Goal: Information Seeking & Learning: Learn about a topic

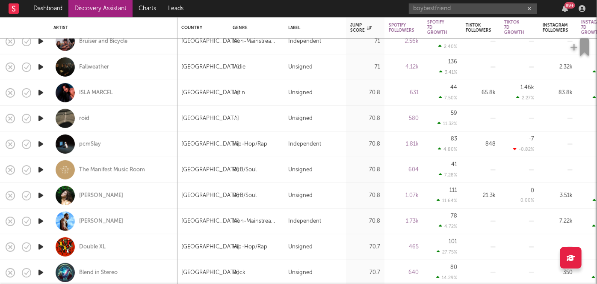
click at [51, 15] on link "Dashboard" at bounding box center [47, 8] width 41 height 17
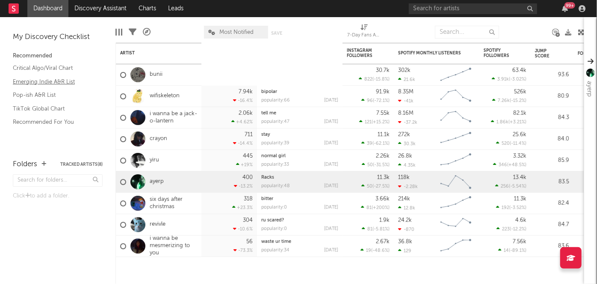
click at [58, 85] on link "Emerging Indie A&R List" at bounding box center [53, 81] width 81 height 9
click at [169, 97] on link "wifiskeleton" at bounding box center [165, 95] width 30 height 7
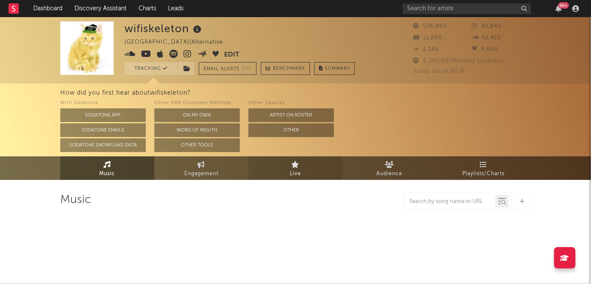
scroll to position [49, 0]
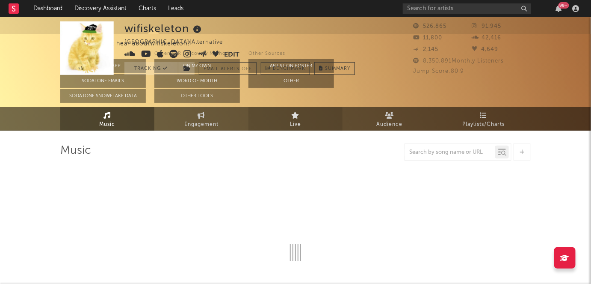
select select "6m"
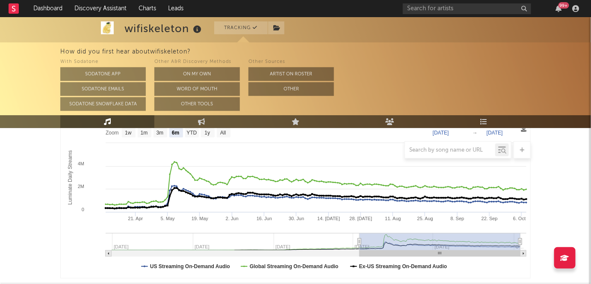
scroll to position [140, 0]
click at [293, 78] on button "Artist on Roster" at bounding box center [292, 74] width 86 height 14
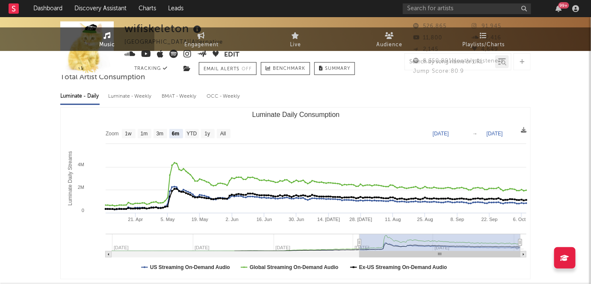
scroll to position [0, 0]
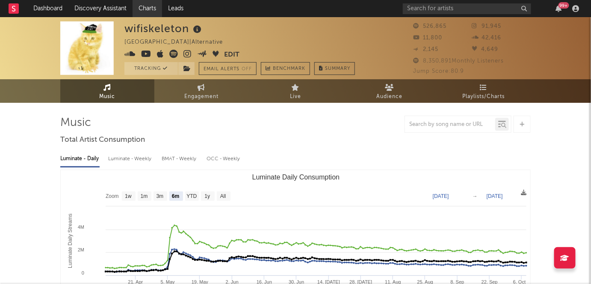
click at [145, 11] on link "Charts" at bounding box center [148, 8] width 30 height 17
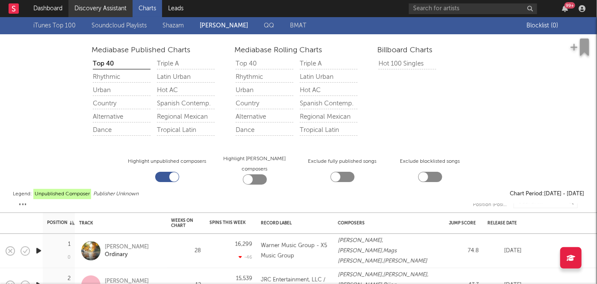
click at [125, 15] on link "Discovery Assistant" at bounding box center [100, 8] width 64 height 17
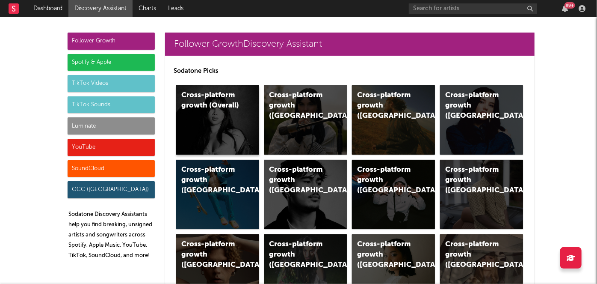
click at [230, 110] on div "Cross-platform growth (Overall)" at bounding box center [210, 100] width 58 height 21
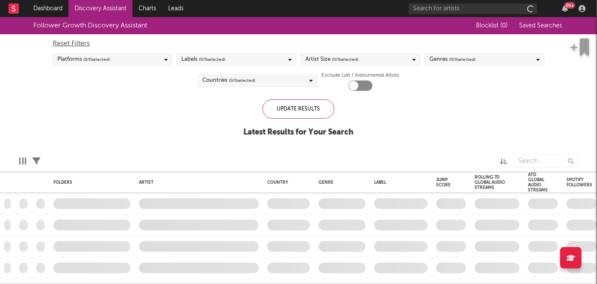
checkbox input "true"
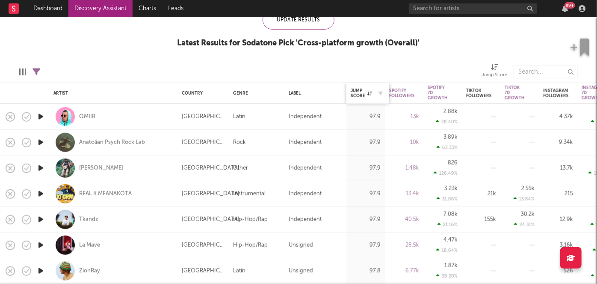
click at [374, 95] on div at bounding box center [378, 93] width 13 height 9
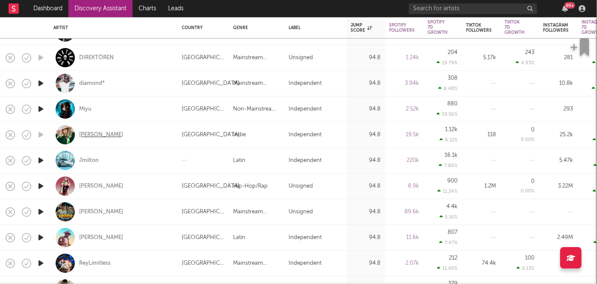
click at [90, 134] on div "Saam Sultan" at bounding box center [101, 135] width 44 height 8
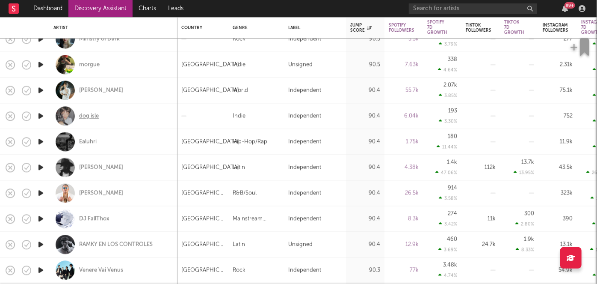
click at [91, 115] on div "dog isle" at bounding box center [89, 116] width 20 height 8
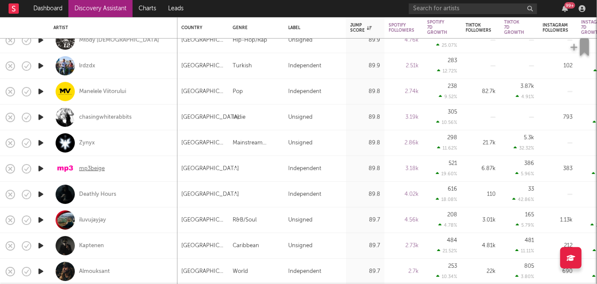
click at [87, 168] on div "mp3beige" at bounding box center [92, 169] width 26 height 8
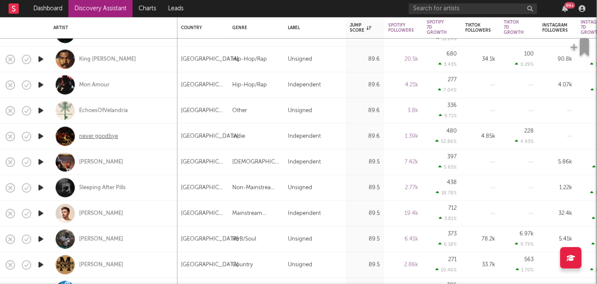
click at [97, 135] on div "never goodbye" at bounding box center [98, 136] width 39 height 8
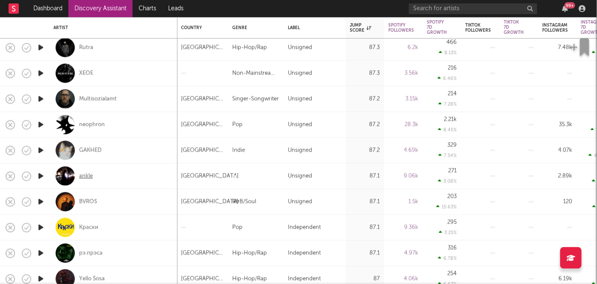
click at [91, 178] on div "ankle" at bounding box center [86, 176] width 14 height 8
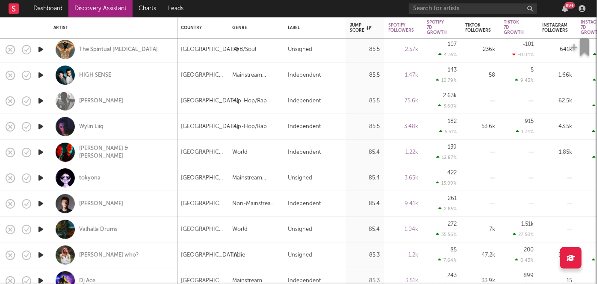
click at [101, 102] on div "Lucy Bedroque" at bounding box center [101, 101] width 44 height 8
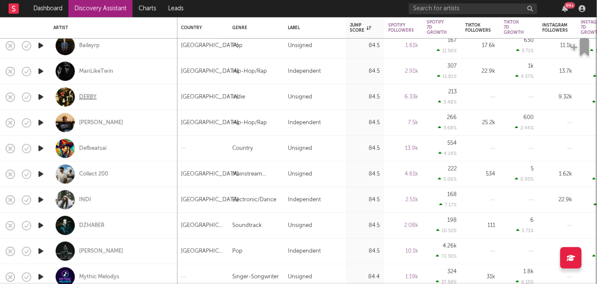
click at [89, 98] on div "DERBY" at bounding box center [88, 97] width 18 height 8
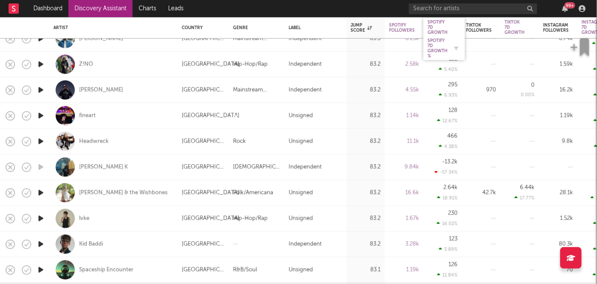
click at [442, 54] on div "Spotify 7D Growth %" at bounding box center [438, 48] width 20 height 21
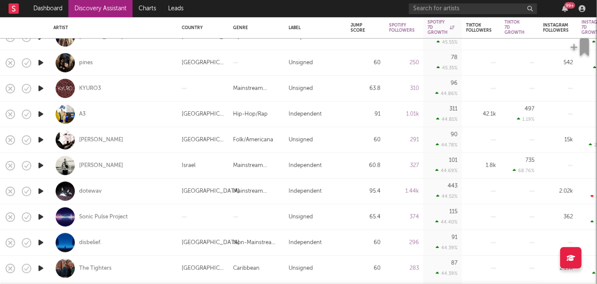
click at [570, 6] on div "99 +" at bounding box center [570, 5] width 11 height 6
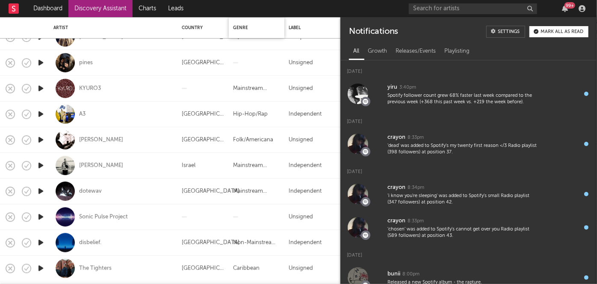
drag, startPoint x: 570, startPoint y: 6, endPoint x: 267, endPoint y: 30, distance: 303.9
click at [267, 30] on div "Dashboard Discovery Assistant Charts Leads 99 + Notifications Settings Mark all…" at bounding box center [298, 142] width 597 height 284
click at [424, 53] on div "Releases/Events" at bounding box center [416, 51] width 49 height 15
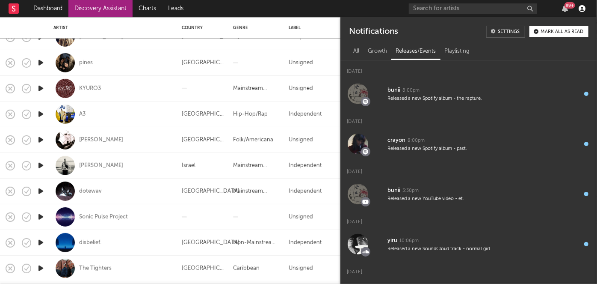
click at [585, 9] on icon "button" at bounding box center [582, 8] width 7 height 7
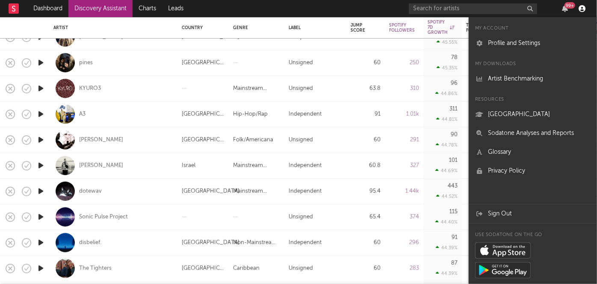
click at [585, 9] on icon "button" at bounding box center [582, 8] width 7 height 7
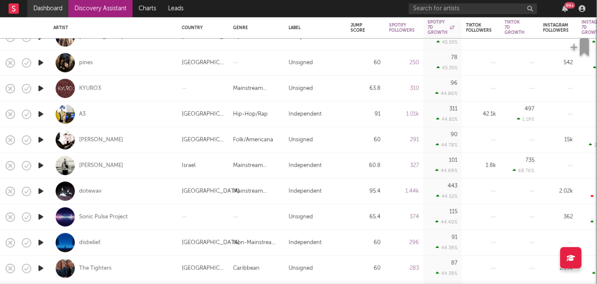
click at [42, 9] on link "Dashboard" at bounding box center [47, 8] width 41 height 17
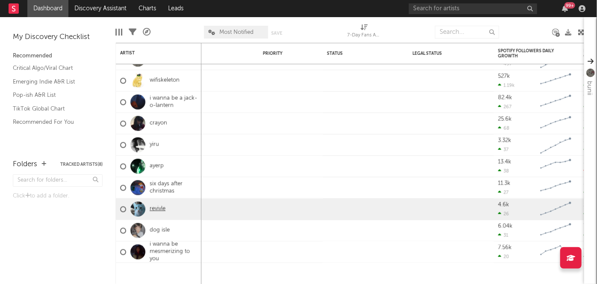
click at [158, 207] on link "revivle" at bounding box center [158, 208] width 16 height 7
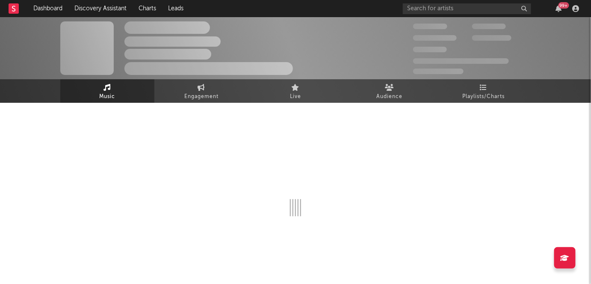
select select "6m"
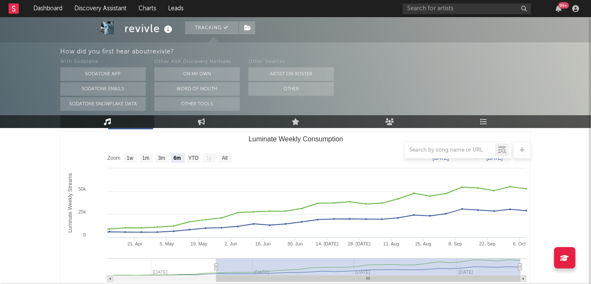
scroll to position [121, 0]
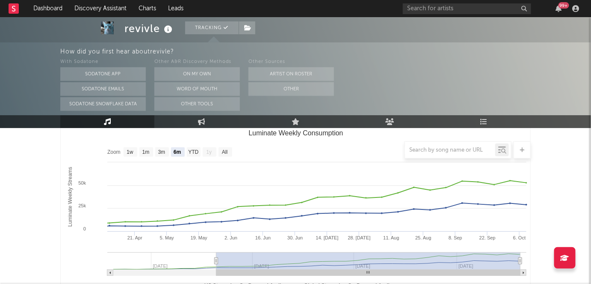
click at [557, 3] on div "99 +" at bounding box center [493, 8] width 180 height 17
click at [559, 7] on icon "button" at bounding box center [559, 8] width 6 height 7
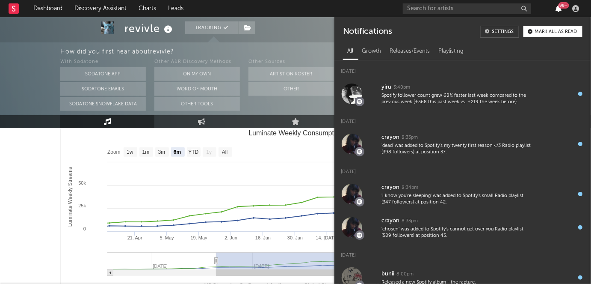
click at [561, 9] on icon "button" at bounding box center [559, 8] width 6 height 7
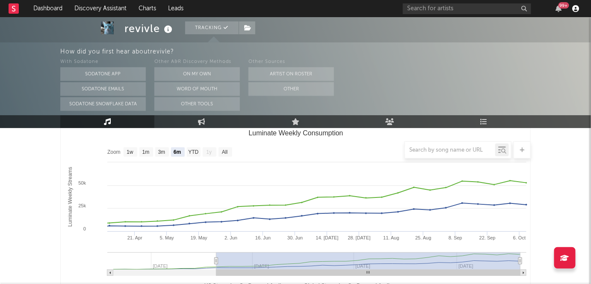
drag, startPoint x: 582, startPoint y: 10, endPoint x: 577, endPoint y: 9, distance: 4.9
click at [577, 9] on div at bounding box center [576, 8] width 13 height 7
click at [577, 9] on icon "button" at bounding box center [576, 8] width 7 height 7
click at [147, 8] on link "Charts" at bounding box center [148, 8] width 30 height 17
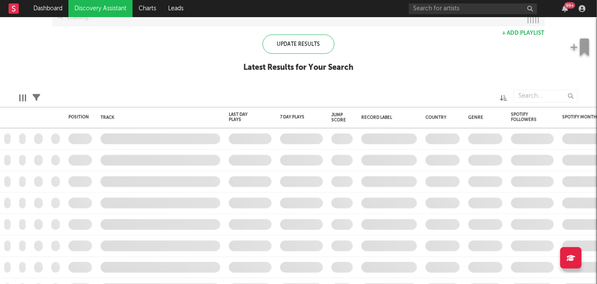
checkbox input "true"
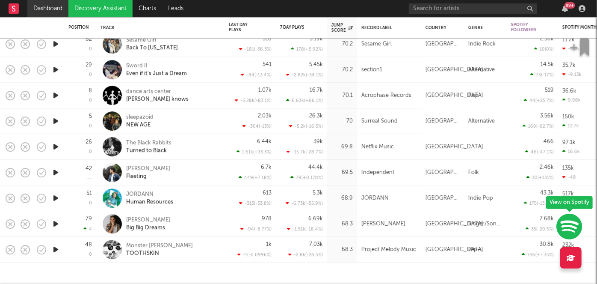
click at [50, 9] on link "Dashboard" at bounding box center [47, 8] width 41 height 17
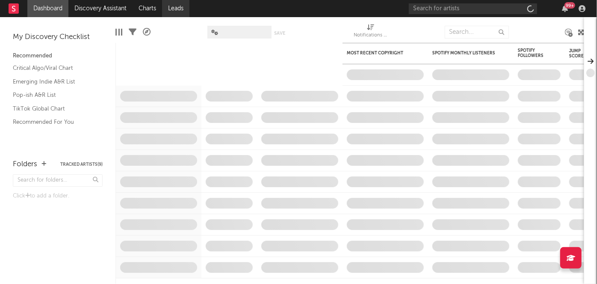
click at [171, 12] on link "Leads" at bounding box center [175, 8] width 27 height 17
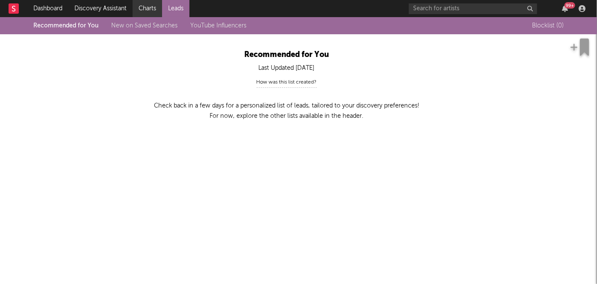
click at [154, 2] on link "Charts" at bounding box center [148, 8] width 30 height 17
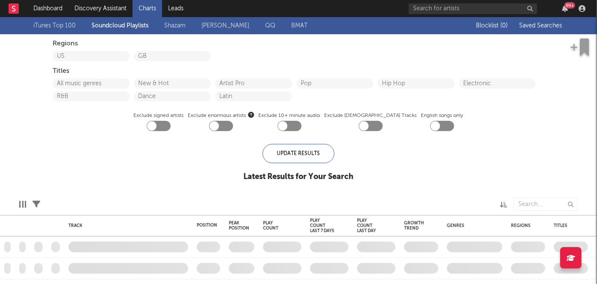
checkbox input "true"
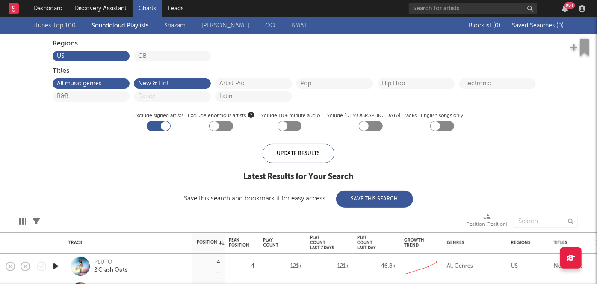
click at [239, 29] on link "[PERSON_NAME]" at bounding box center [226, 26] width 48 height 10
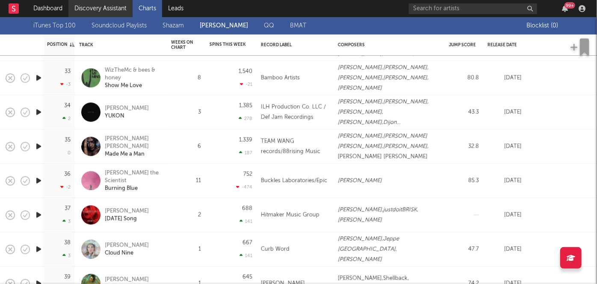
click at [101, 3] on link "Discovery Assistant" at bounding box center [100, 8] width 64 height 17
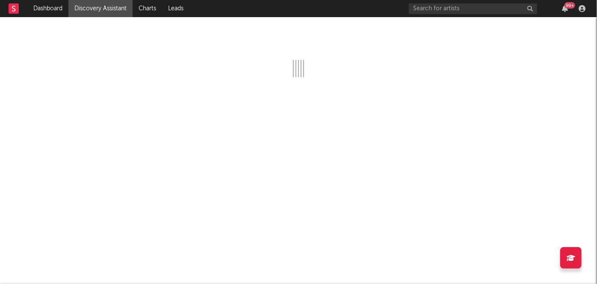
click at [571, 7] on div "99 +" at bounding box center [570, 5] width 11 height 6
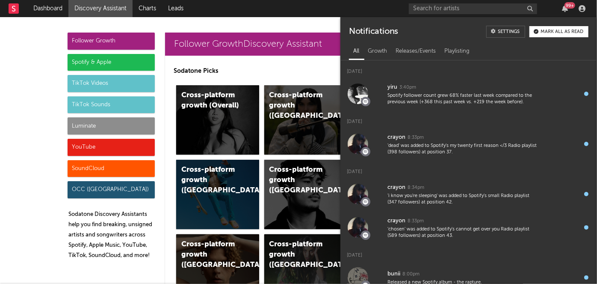
click at [571, 7] on div "99 +" at bounding box center [570, 5] width 11 height 6
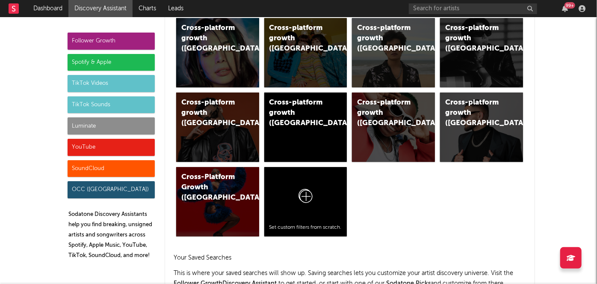
scroll to position [606, 0]
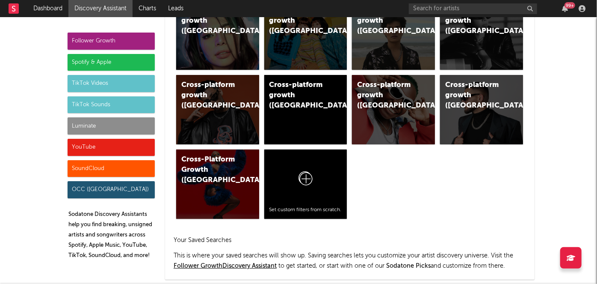
click at [124, 36] on div "Follower Growth" at bounding box center [111, 41] width 87 height 17
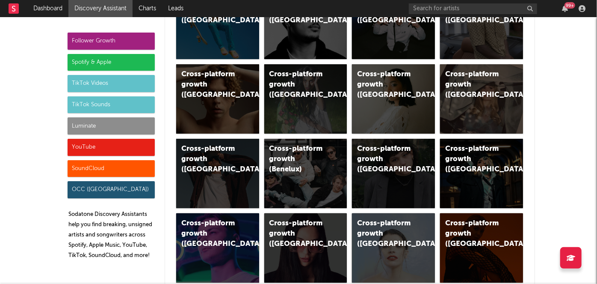
scroll to position [0, 0]
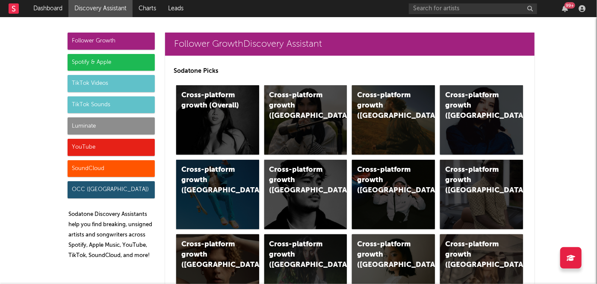
click at [124, 36] on div "Follower Growth" at bounding box center [111, 41] width 87 height 17
click at [374, 128] on div "Cross-platform growth (US)" at bounding box center [393, 119] width 83 height 69
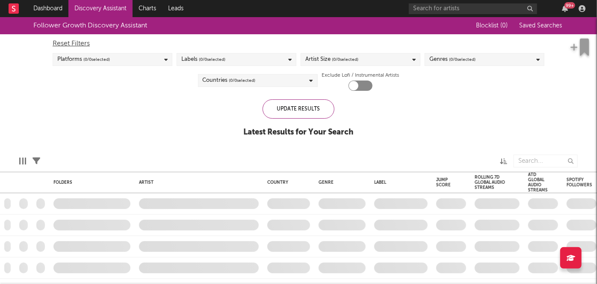
checkbox input "true"
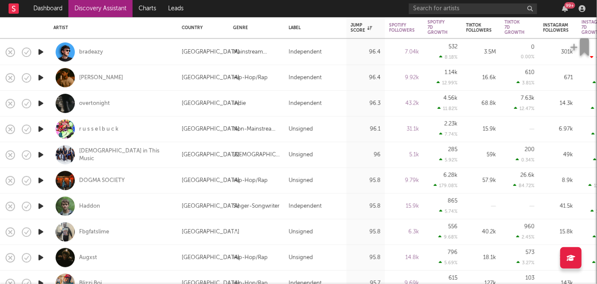
click at [144, 102] on div "overtonight" at bounding box center [113, 103] width 120 height 25
select select "1w"
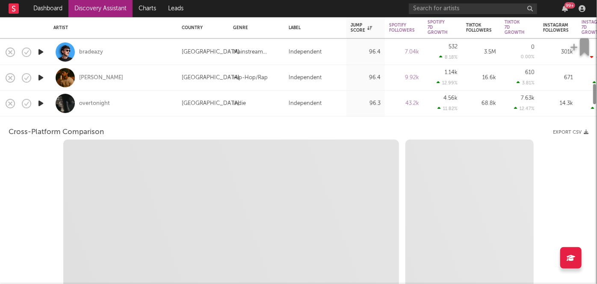
select select "6m"
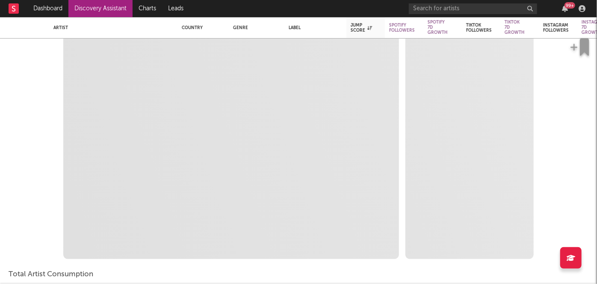
select select "1m"
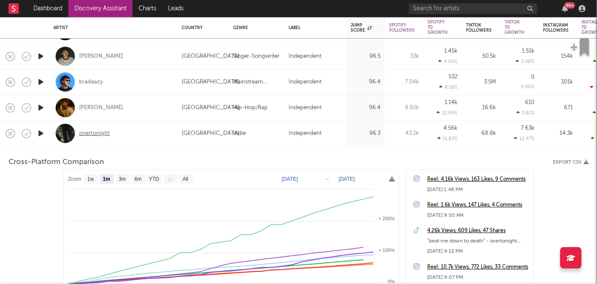
click at [99, 135] on div "overtonight" at bounding box center [94, 133] width 31 height 8
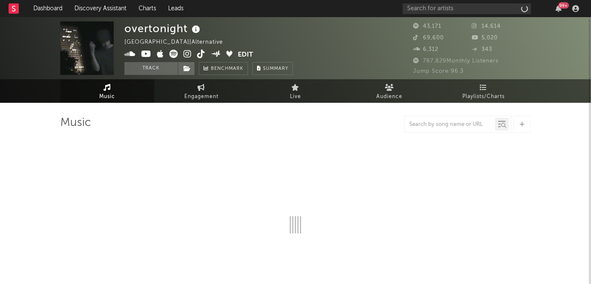
select select "6m"
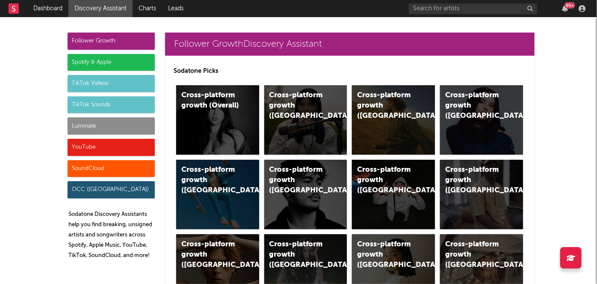
scroll to position [199, 0]
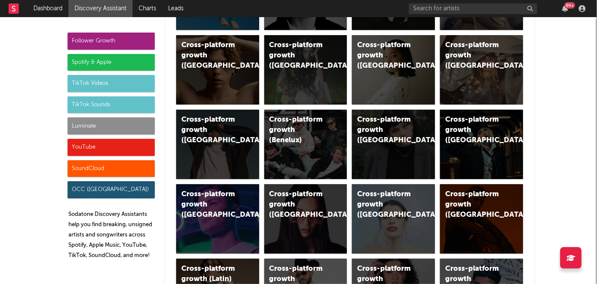
click at [104, 169] on div "SoundCloud" at bounding box center [111, 168] width 87 height 17
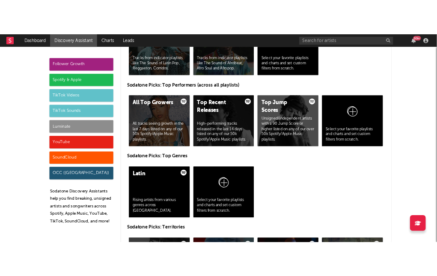
scroll to position [5062, 0]
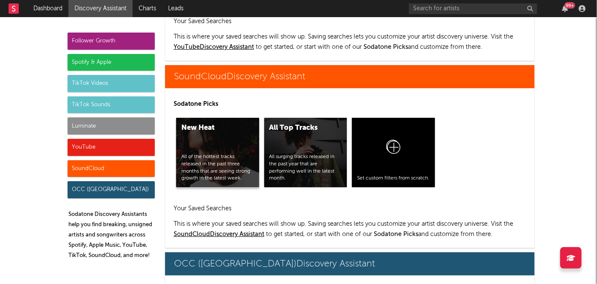
click at [213, 118] on div "New Heat All of the hottest tracks released in the past three months that are s…" at bounding box center [217, 152] width 83 height 69
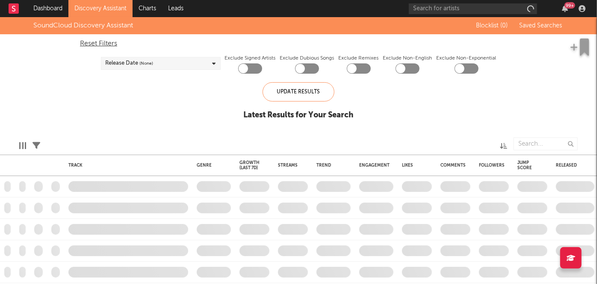
checkbox input "true"
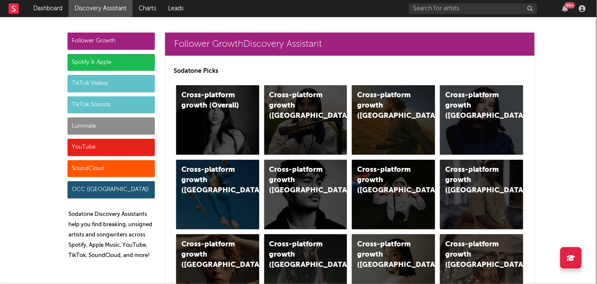
click at [119, 101] on div "TikTok Sounds" at bounding box center [111, 104] width 87 height 17
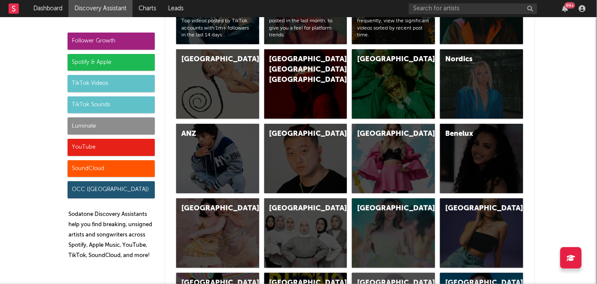
scroll to position [2869, 0]
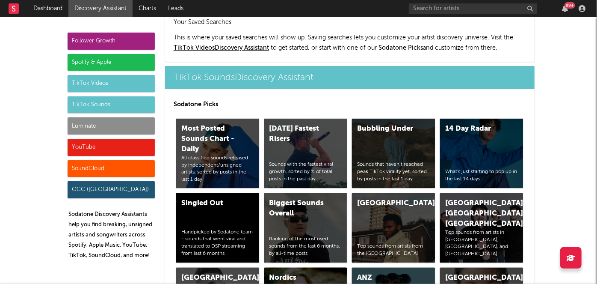
click at [128, 59] on div "Spotify & Apple" at bounding box center [111, 62] width 87 height 17
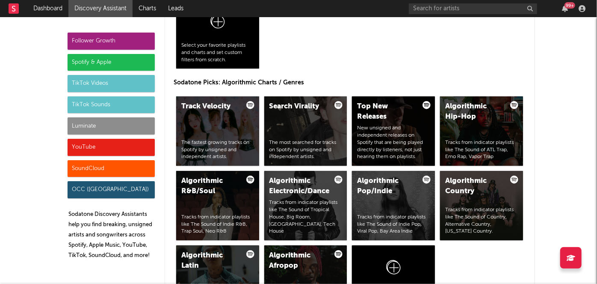
scroll to position [1002, 0]
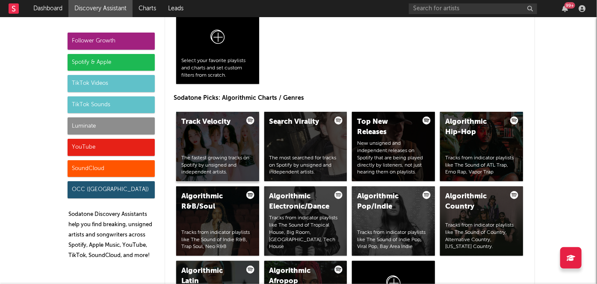
click at [242, 150] on div "Track Velocity The fastest growing tracks on Spotify by unsigned and independen…" at bounding box center [217, 146] width 83 height 69
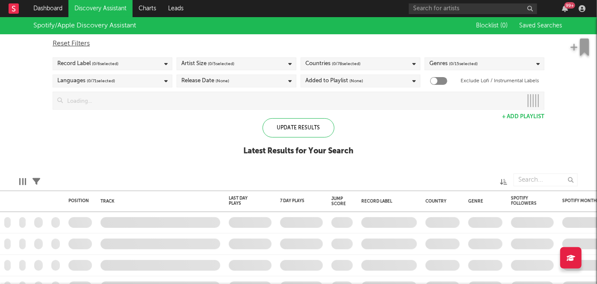
checkbox input "true"
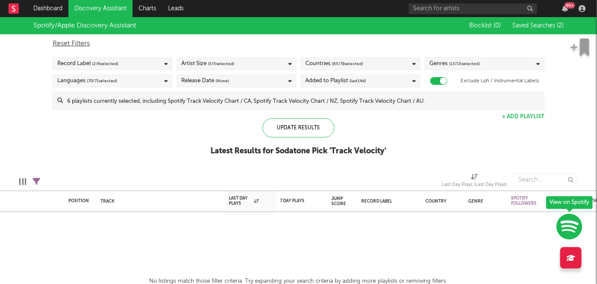
click at [151, 59] on div "Record Label ( 2 / 6 selected)" at bounding box center [113, 63] width 120 height 13
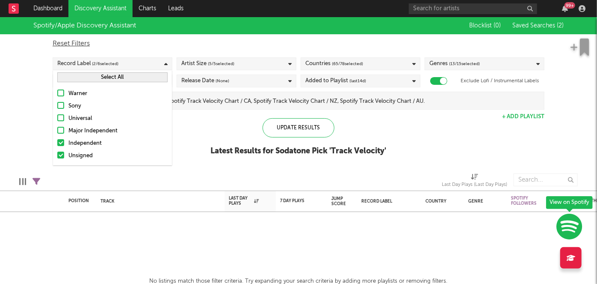
click at [151, 59] on div "Record Label ( 2 / 6 selected)" at bounding box center [113, 63] width 120 height 13
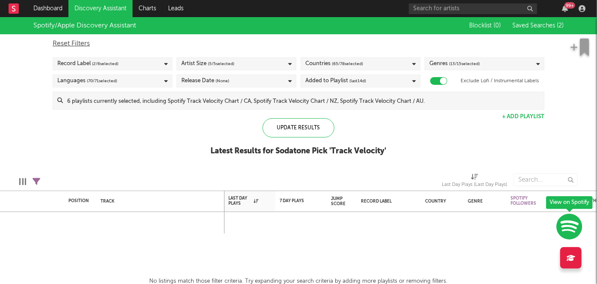
click at [142, 62] on div "Record Label ( 2 / 6 selected)" at bounding box center [113, 63] width 120 height 13
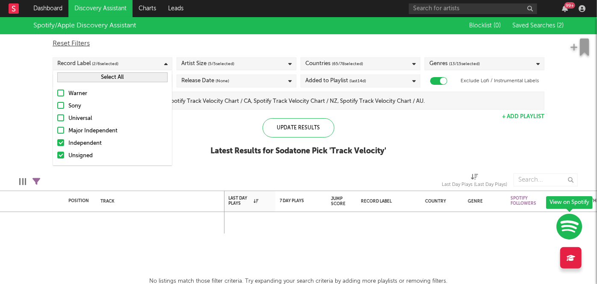
click at [131, 77] on button "Select All" at bounding box center [112, 77] width 110 height 10
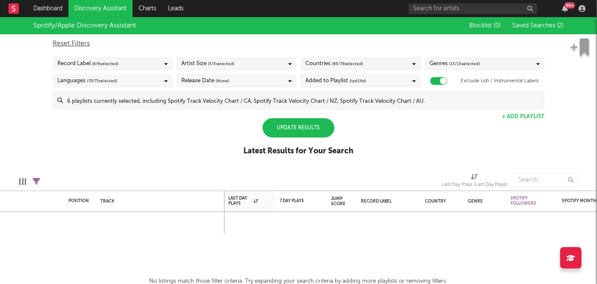
click at [302, 125] on div "Update Results" at bounding box center [299, 127] width 72 height 19
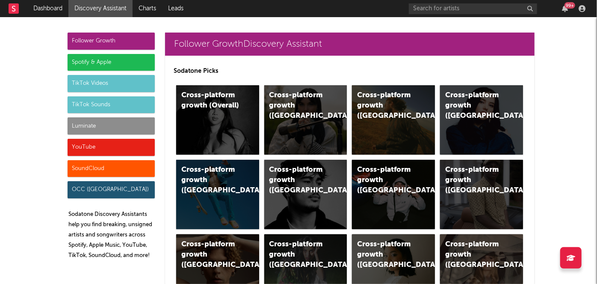
click at [123, 99] on div "TikTok Sounds" at bounding box center [111, 104] width 87 height 17
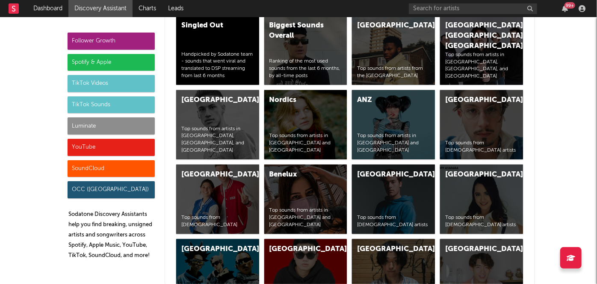
scroll to position [2899, 0]
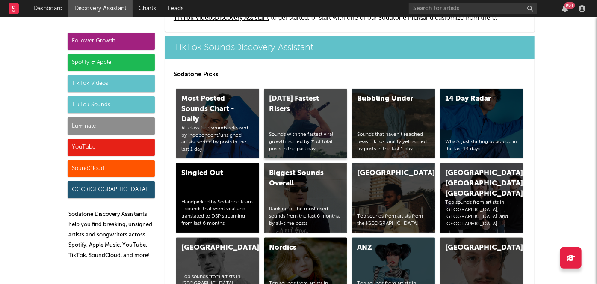
click at [301, 94] on div "[DATE] Fastest Risers" at bounding box center [299, 104] width 58 height 21
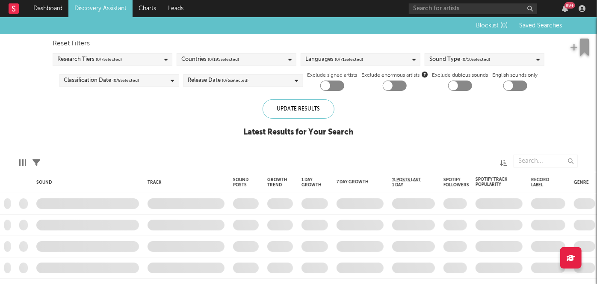
checkbox input "true"
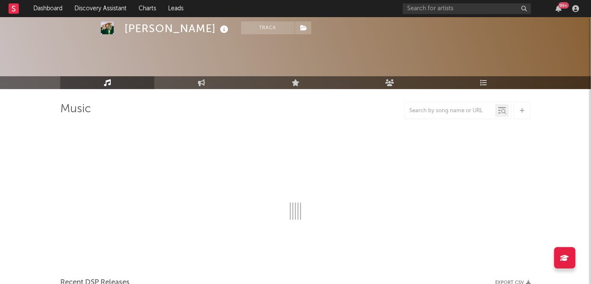
scroll to position [92, 0]
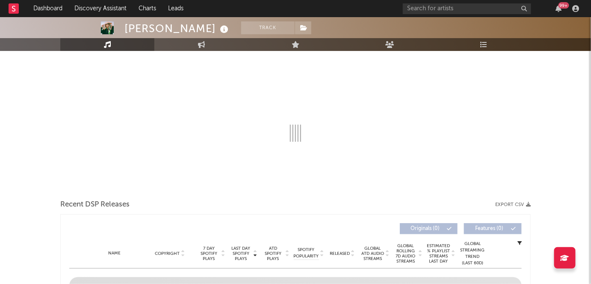
select select "6m"
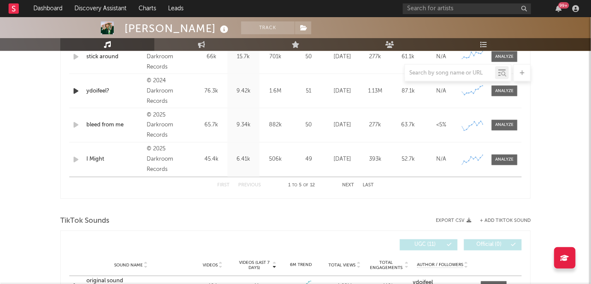
scroll to position [422, 0]
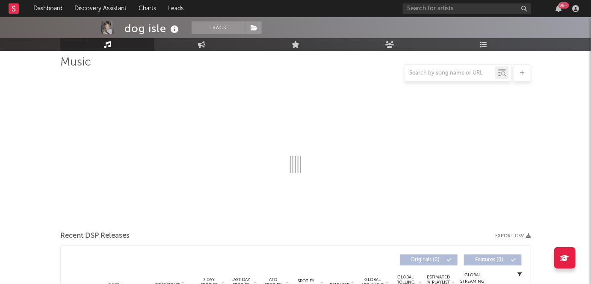
select select "1w"
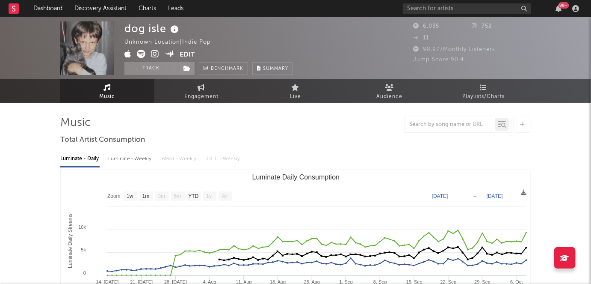
click at [141, 53] on icon at bounding box center [141, 54] width 9 height 9
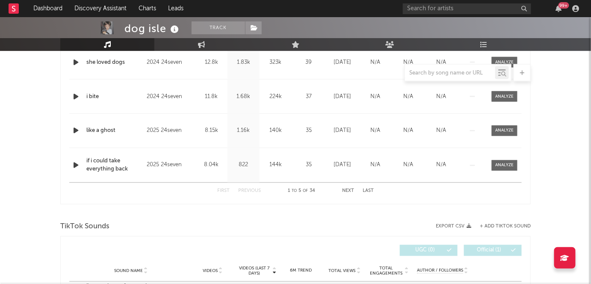
scroll to position [418, 0]
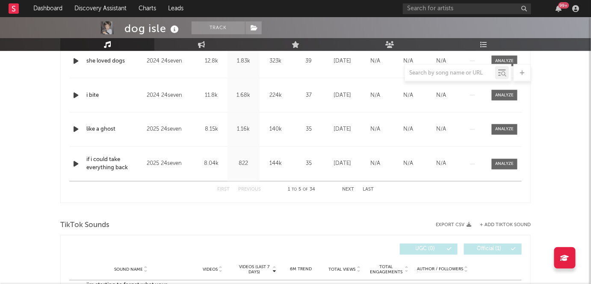
click at [348, 189] on button "Next" at bounding box center [348, 189] width 12 height 5
click at [374, 190] on div "First Previous 6 to 10 of 34 Next Last" at bounding box center [295, 189] width 453 height 17
click at [367, 190] on button "Last" at bounding box center [368, 189] width 11 height 5
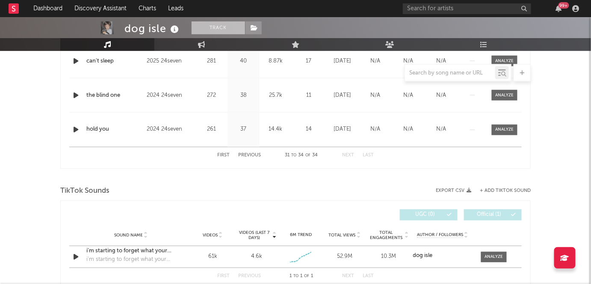
click at [222, 28] on button "Track" at bounding box center [218, 27] width 53 height 13
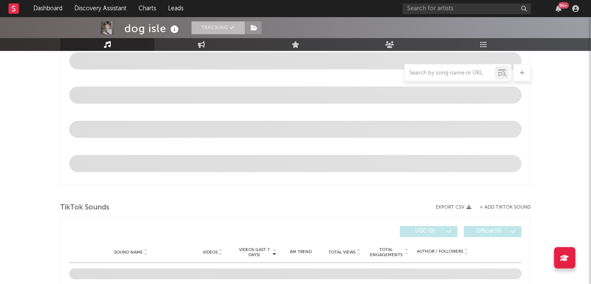
select select "1w"
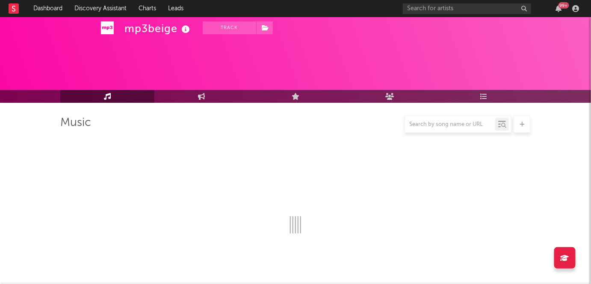
scroll to position [66, 0]
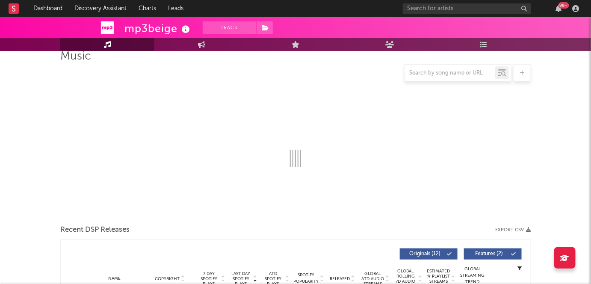
select select "1w"
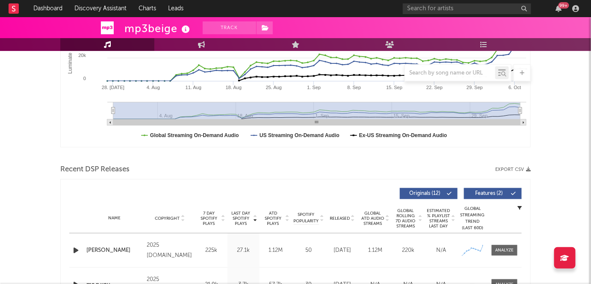
scroll to position [228, 0]
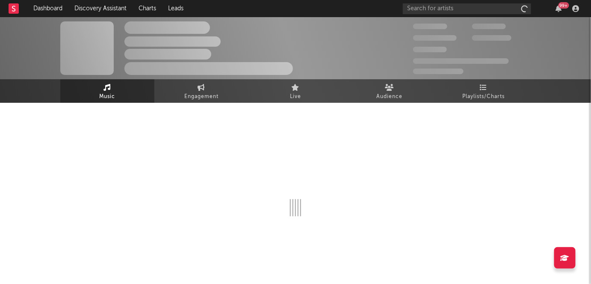
scroll to position [14, 0]
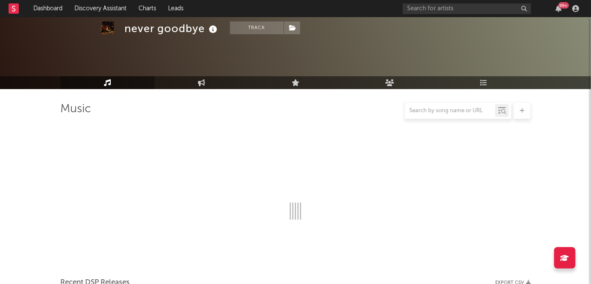
select select "1w"
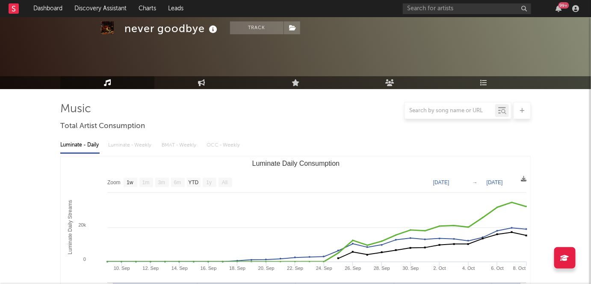
scroll to position [73, 0]
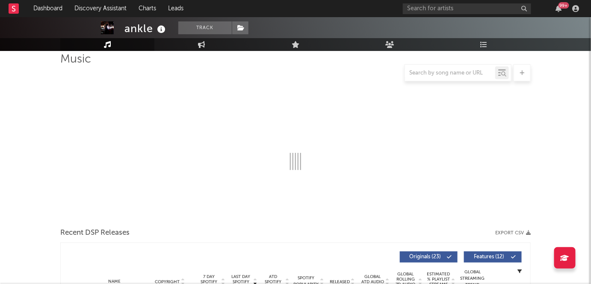
scroll to position [56, 0]
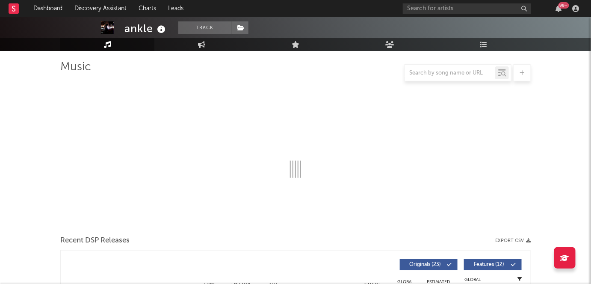
select select "6m"
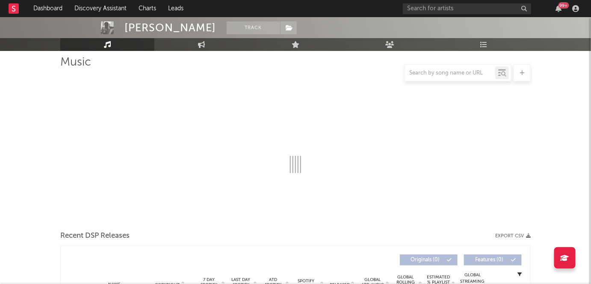
scroll to position [60, 0]
select select "6m"
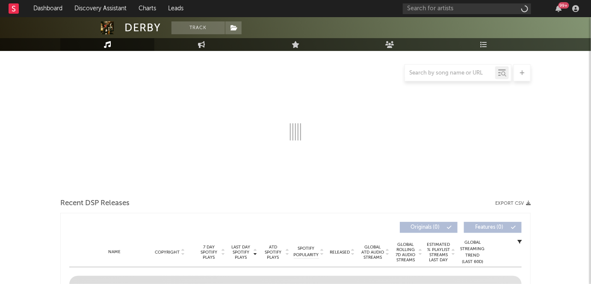
select select "6m"
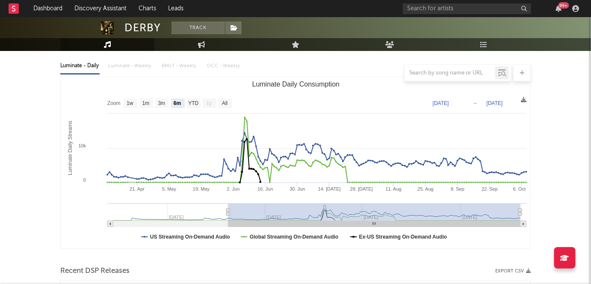
scroll to position [93, 0]
